Goal: Use online tool/utility: Utilize a website feature to perform a specific function

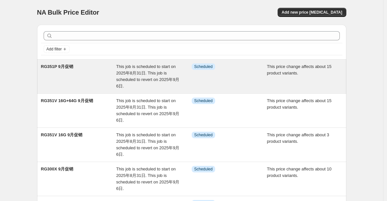
click at [65, 70] on div "RG351P 9月促销" at bounding box center [79, 76] width 76 height 26
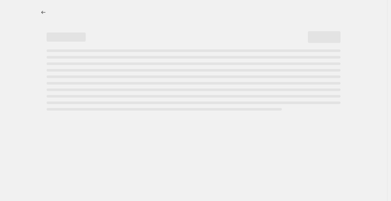
select select "pcap"
select select "no_change"
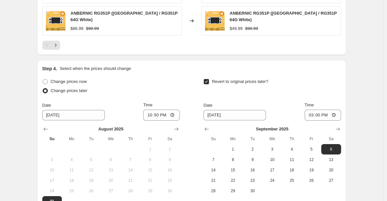
scroll to position [639, 0]
